Goal: Task Accomplishment & Management: Use online tool/utility

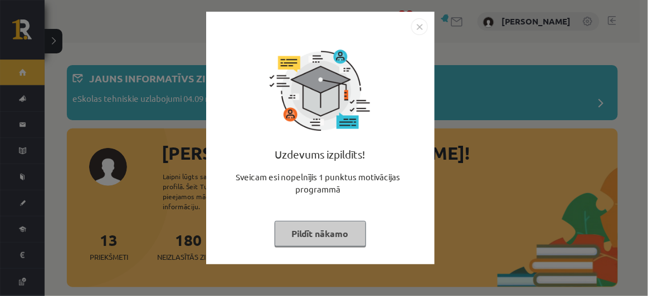
click at [342, 233] on button "Pildīt nākamo" at bounding box center [320, 234] width 91 height 26
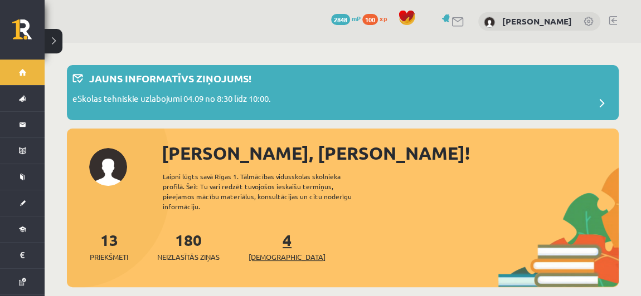
click at [270, 230] on link "4 Ieskaites" at bounding box center [286, 246] width 77 height 33
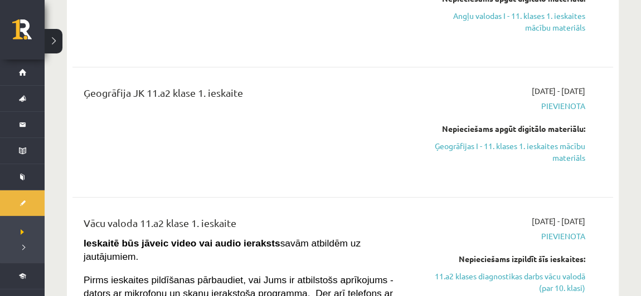
scroll to position [270, 0]
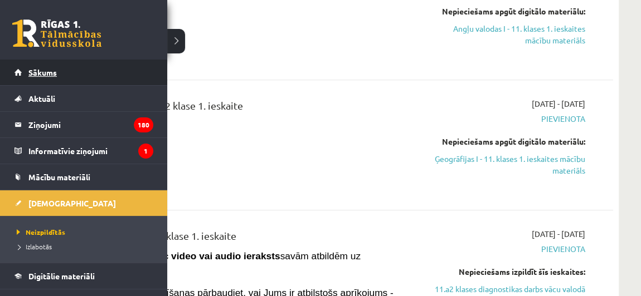
click at [61, 69] on link "Sākums" at bounding box center [83, 73] width 139 height 26
